Goal: Transaction & Acquisition: Book appointment/travel/reservation

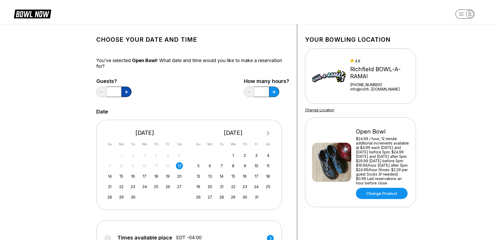
click at [126, 92] on icon at bounding box center [126, 92] width 3 height 3
type input "*"
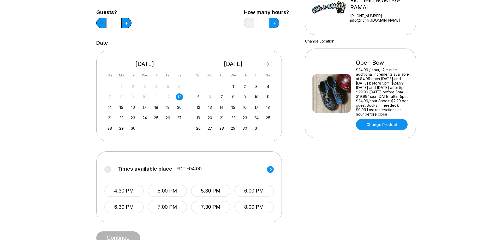
scroll to position [78, 0]
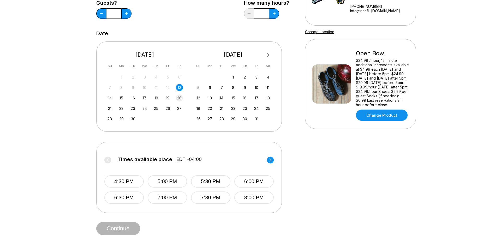
click at [180, 98] on div "20" at bounding box center [179, 97] width 7 height 7
click at [270, 160] on circle at bounding box center [270, 159] width 7 height 7
click at [122, 198] on button "7:00 PM" at bounding box center [123, 197] width 39 height 12
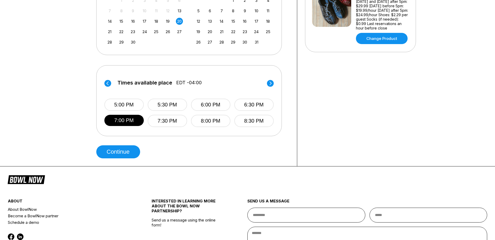
scroll to position [156, 0]
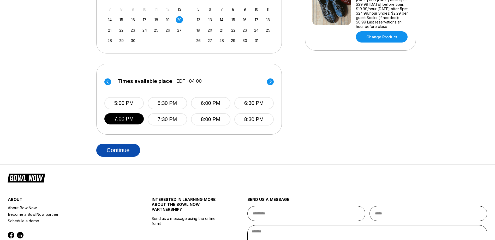
click at [113, 149] on button "Continue" at bounding box center [118, 150] width 44 height 13
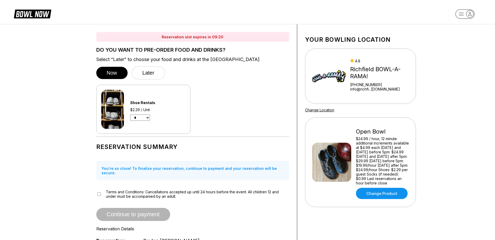
click at [148, 118] on select "* * * * * * * * * * ** ** ** ** ** ** ** ** **" at bounding box center [140, 117] width 20 height 6
select select "*"
click at [130, 114] on select "* * * * * * * * * * ** ** ** ** ** ** ** ** **" at bounding box center [140, 117] width 20 height 6
click at [149, 74] on button "Later" at bounding box center [148, 72] width 34 height 13
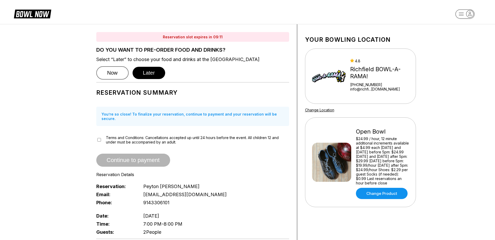
click at [118, 79] on button "Now" at bounding box center [112, 72] width 32 height 13
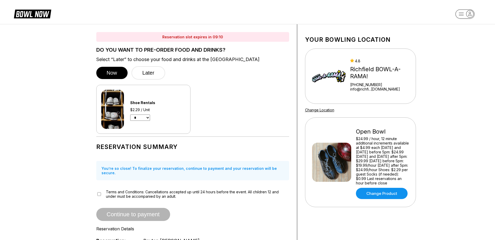
click at [147, 116] on select "* * * * * * * * * * ** ** ** ** ** ** ** ** **" at bounding box center [140, 117] width 20 height 6
select select "*"
click at [130, 114] on select "* * * * * * * * * * ** ** ** ** ** ** ** ** **" at bounding box center [140, 117] width 20 height 6
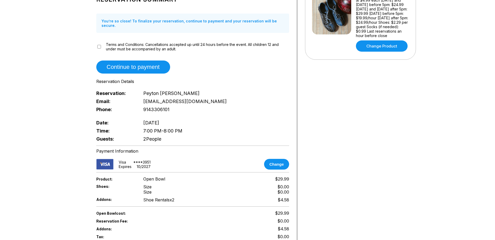
scroll to position [156, 0]
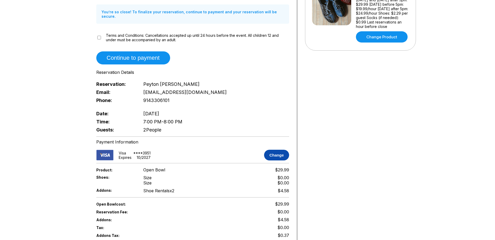
click at [280, 153] on button "Change" at bounding box center [276, 155] width 25 height 11
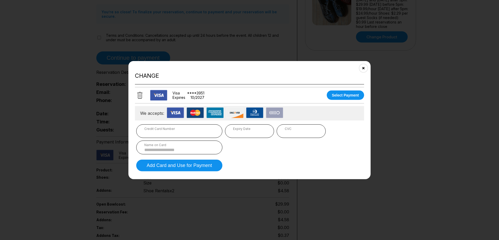
click at [200, 146] on div "Name on Card" at bounding box center [179, 145] width 70 height 4
click at [194, 152] on input at bounding box center [179, 149] width 70 height 4
type input "**********"
click at [205, 168] on button "Add Card and Use for Payment" at bounding box center [179, 165] width 86 height 12
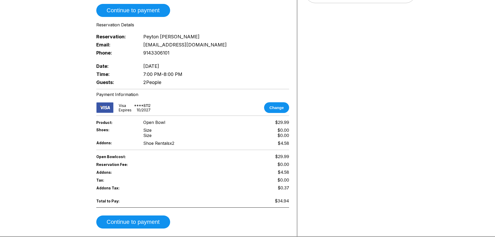
scroll to position [209, 0]
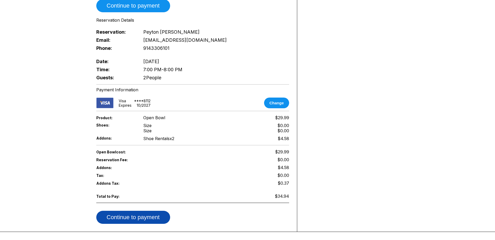
click at [156, 217] on button "Continue to payment" at bounding box center [133, 217] width 74 height 13
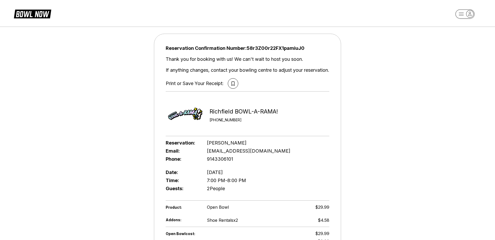
click at [458, 14] on rect "button" at bounding box center [464, 13] width 19 height 9
click at [395, 16] on header "Profile All Bookings Business Console Logout" at bounding box center [247, 12] width 495 height 24
